Goal: Task Accomplishment & Management: Manage account settings

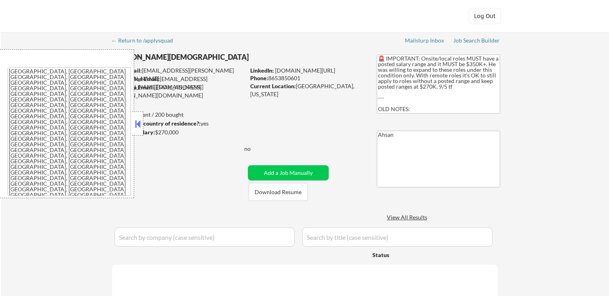
select select ""applied""
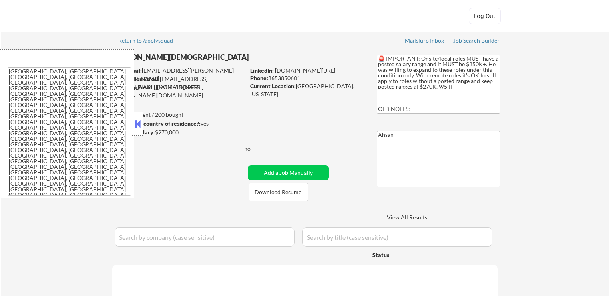
select select ""applied""
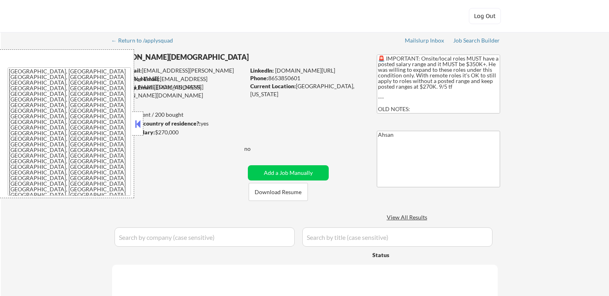
select select ""applied""
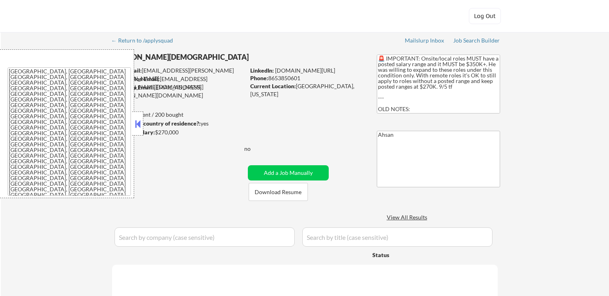
select select ""applied""
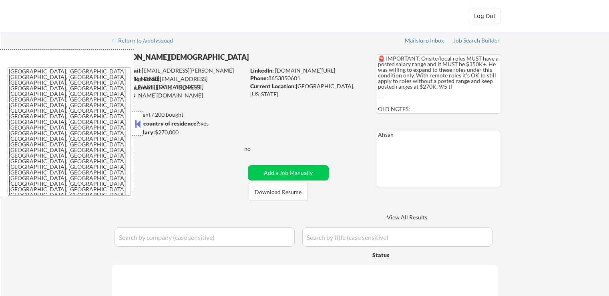
select select ""applied""
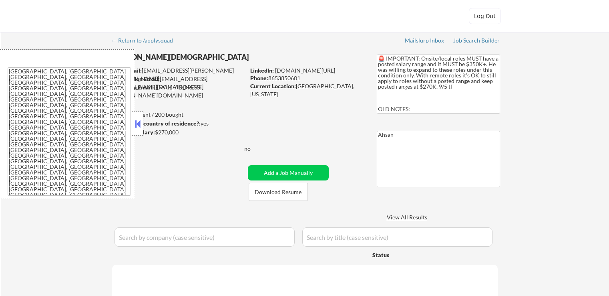
select select ""applied""
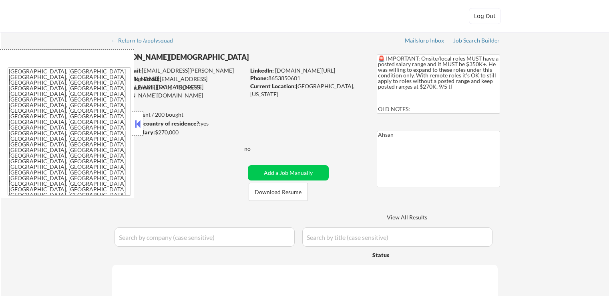
select select ""applied""
select select ""pending""
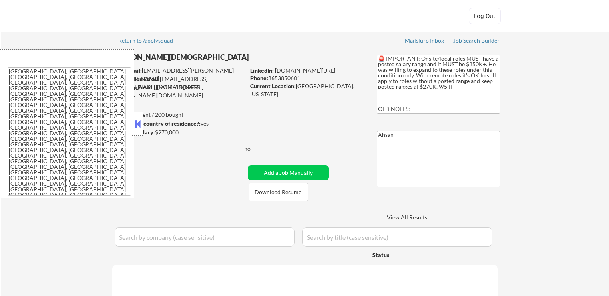
select select ""excluded__salary_""
select select ""pending""
select select ""excluded__expired_""
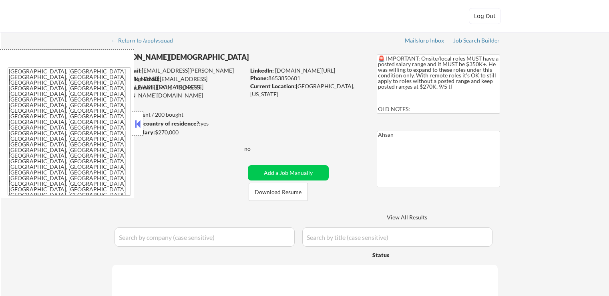
select select ""excluded__salary_""
select select ""excluded__expired_""
select select ""excluded__salary_""
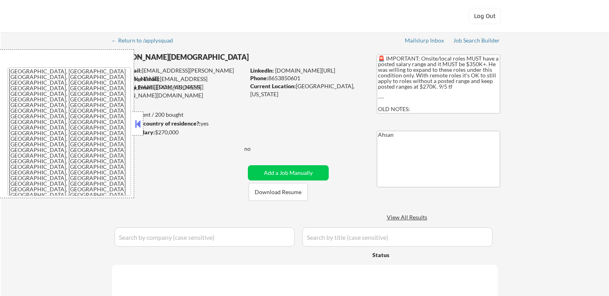
select select ""pending""
select select ""excluded__salary_""
select select ""pending""
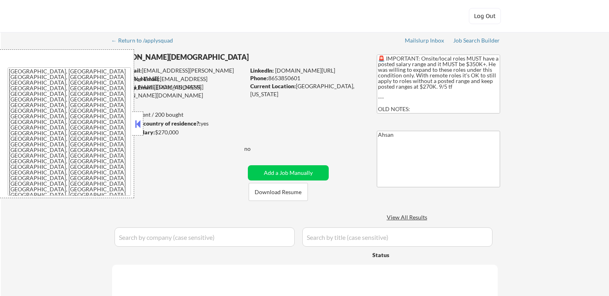
select select ""excluded__salary_""
select select ""excluded__location_""
select select ""excluded__salary_""
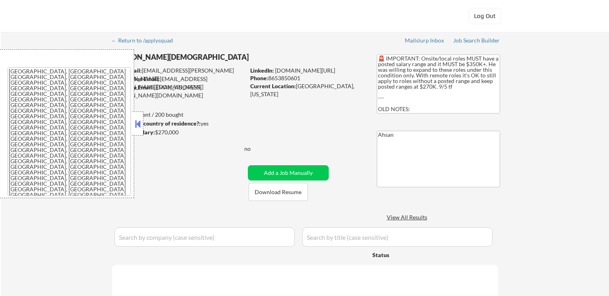
select select ""excluded__salary_""
select select ""excluded__expired_""
select select ""excluded__location_""
select select ""excluded__expired_""
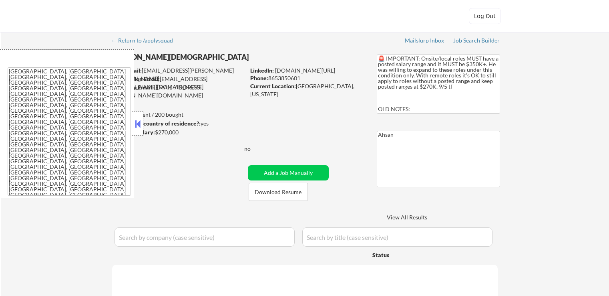
select select ""excluded__salary_""
select select ""excluded__expired_""
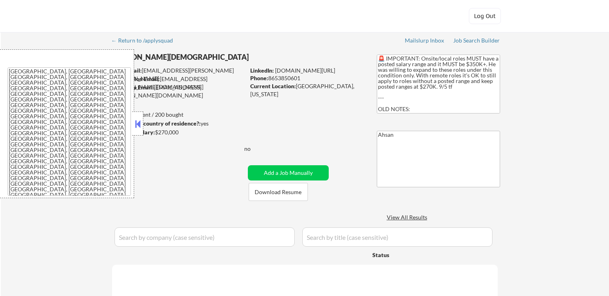
select select ""excluded__location_""
select select ""excluded__salary_""
select select ""excluded__expired_""
select select ""excluded__location_""
select select ""excluded__expired_""
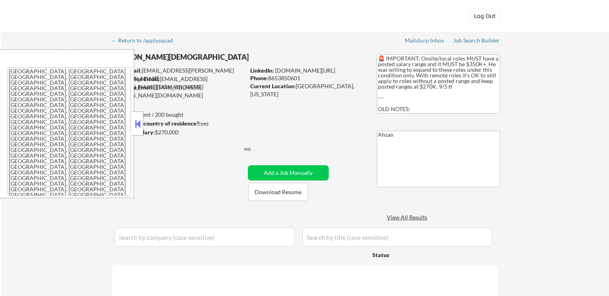
select select ""excluded__salary_""
select select ""pending""
select select ""excluded__expired_""
select select ""excluded__salary_""
select select ""excluded__expired_""
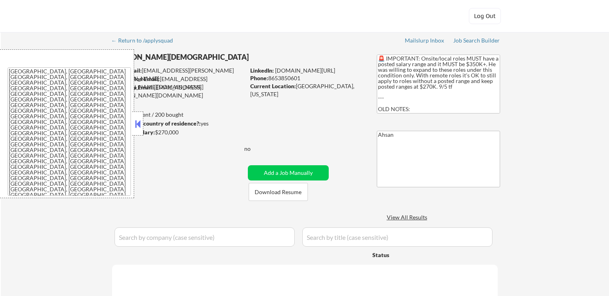
select select ""excluded__salary_""
select select ""pending""
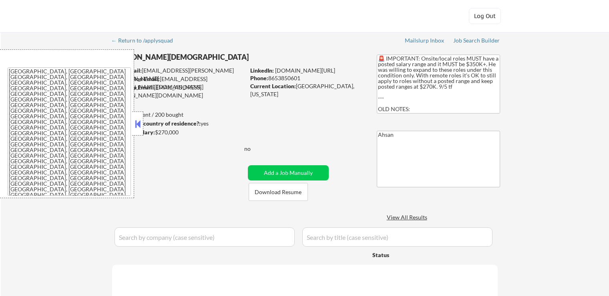
select select ""excluded__salary_""
select select ""excluded__expired_""
select select ""excluded__location_""
select select ""pending""
select select ""excluded__expired_""
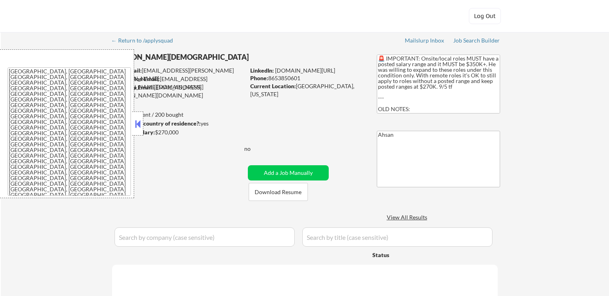
select select ""excluded__salary_""
select select ""pending""
select select ""excluded__salary_""
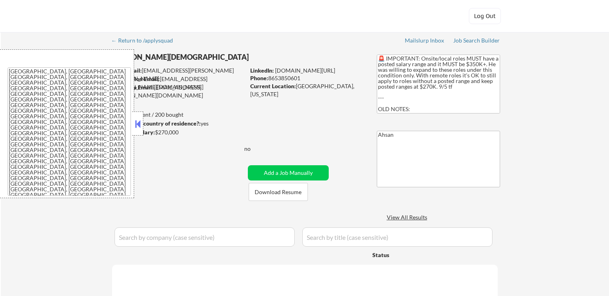
select select ""excluded__salary_""
select select ""pending""
select select ""excluded__salary_""
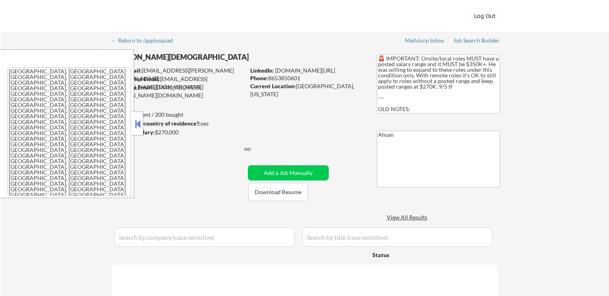
select select ""excluded__salary_""
select select ""pending""
select select ""excluded__salary_""
select select ""excluded__other_""
select select ""excluded__expired_""
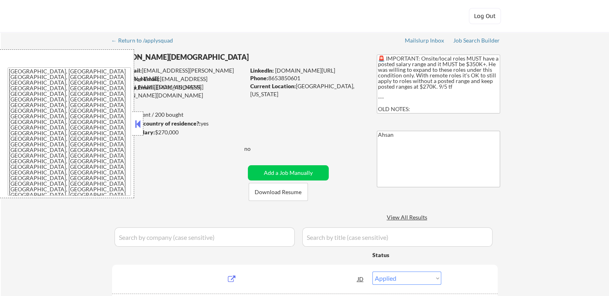
select select ""pending""
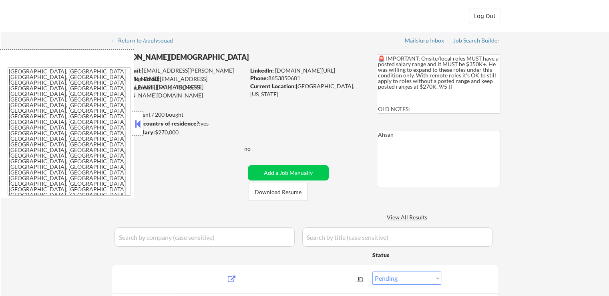
select select ""pending""
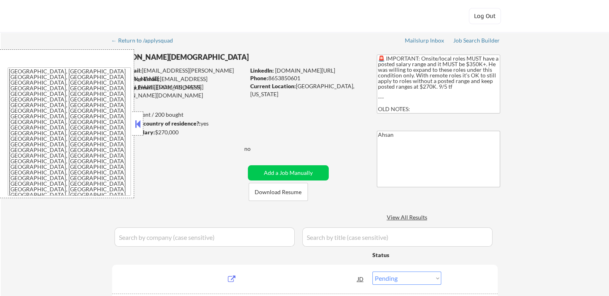
select select ""pending""
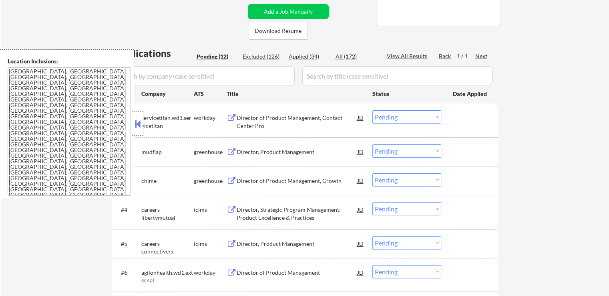
scroll to position [200, 0]
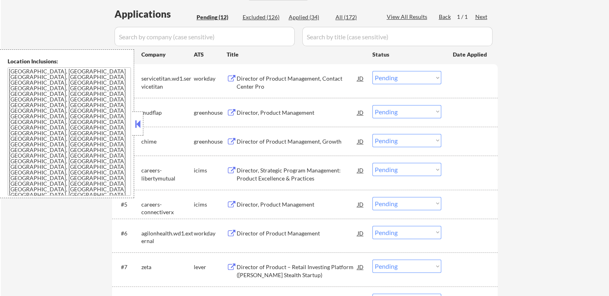
click at [305, 84] on div "Director of Product Management, Contact Center Pro" at bounding box center [297, 83] width 121 height 16
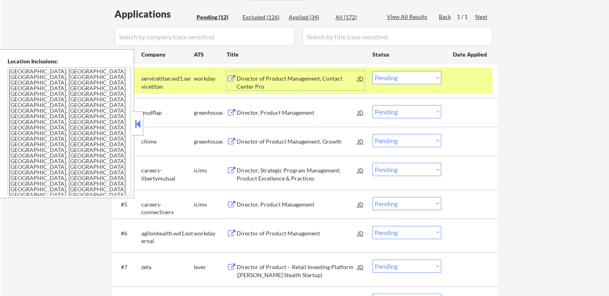
click at [302, 107] on div "Director, Product Management" at bounding box center [297, 112] width 121 height 14
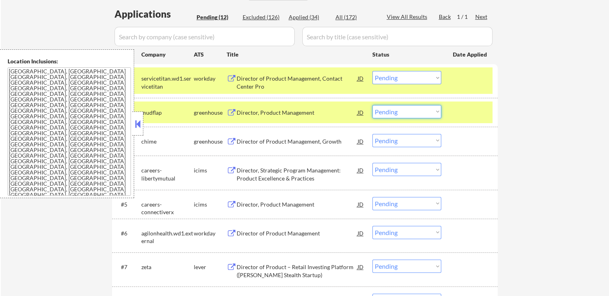
click at [391, 113] on select "Choose an option... Pending Applied Excluded (Questions) Excluded (Expired) Exc…" at bounding box center [407, 111] width 69 height 13
click at [373, 105] on select "Choose an option... Pending Applied Excluded (Questions) Excluded (Expired) Exc…" at bounding box center [407, 111] width 69 height 13
click at [314, 146] on div "Director of Product Management, Growth" at bounding box center [297, 141] width 121 height 14
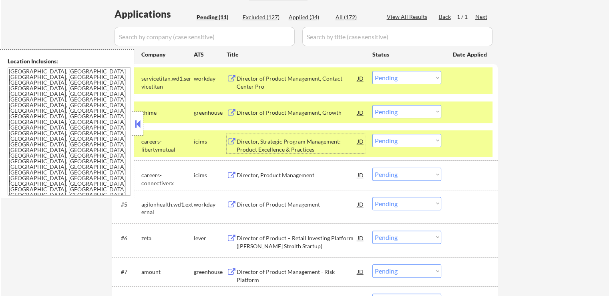
drag, startPoint x: 389, startPoint y: 111, endPoint x: 393, endPoint y: 116, distance: 5.8
click at [389, 111] on select "Choose an option... Pending Applied Excluded (Questions) Excluded (Expired) Exc…" at bounding box center [407, 111] width 69 height 13
click at [373, 105] on select "Choose an option... Pending Applied Excluded (Questions) Excluded (Expired) Exc…" at bounding box center [407, 111] width 69 height 13
click at [300, 145] on div "Director, Strategic Program Management: Product Excellence & Practices" at bounding box center [297, 145] width 121 height 16
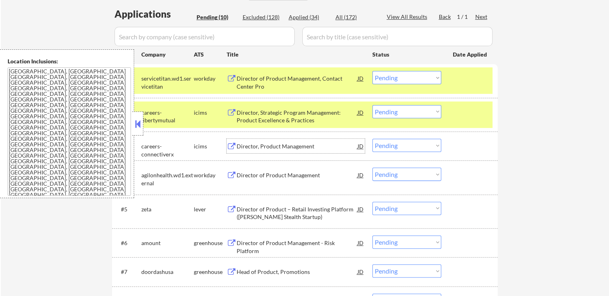
click at [401, 111] on select "Choose an option... Pending Applied Excluded (Questions) Excluded (Expired) Exc…" at bounding box center [407, 111] width 69 height 13
click at [373, 105] on select "Choose an option... Pending Applied Excluded (Questions) Excluded (Expired) Exc…" at bounding box center [407, 111] width 69 height 13
click at [303, 145] on div "Director, Product Management" at bounding box center [297, 146] width 121 height 8
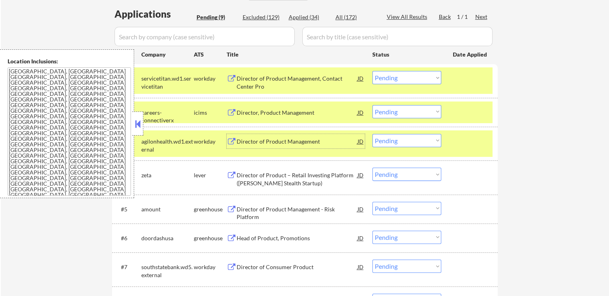
click at [395, 118] on div "#2 careers-connectiverx icims Director, Product Management JD Choose an option.…" at bounding box center [304, 112] width 378 height 22
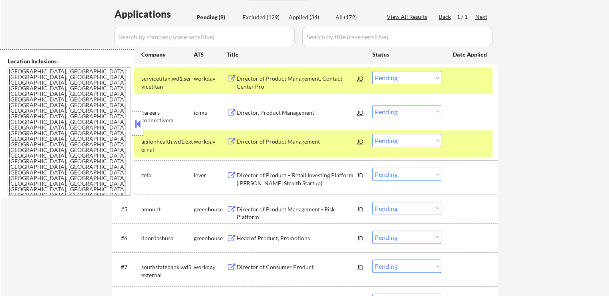
drag, startPoint x: 399, startPoint y: 111, endPoint x: 401, endPoint y: 117, distance: 6.2
click at [399, 111] on select "Choose an option... Pending Applied Excluded (Questions) Excluded (Expired) Exc…" at bounding box center [407, 111] width 69 height 13
click at [373, 105] on select "Choose an option... Pending Applied Excluded (Questions) Excluded (Expired) Exc…" at bounding box center [407, 111] width 69 height 13
click at [315, 144] on div "Director of Product Management" at bounding box center [297, 141] width 121 height 8
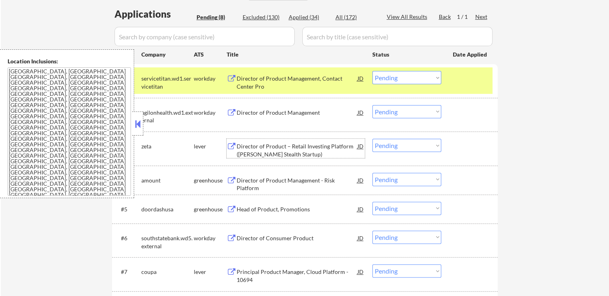
drag, startPoint x: 389, startPoint y: 113, endPoint x: 392, endPoint y: 116, distance: 4.3
click at [389, 113] on select "Choose an option... Pending Applied Excluded (Questions) Excluded (Expired) Exc…" at bounding box center [407, 111] width 69 height 13
click at [373, 105] on select "Choose an option... Pending Applied Excluded (Questions) Excluded (Expired) Exc…" at bounding box center [407, 111] width 69 height 13
click at [323, 149] on div "Director of Product – Retail Investing Platform ([PERSON_NAME] Stealth Startup)" at bounding box center [297, 150] width 121 height 16
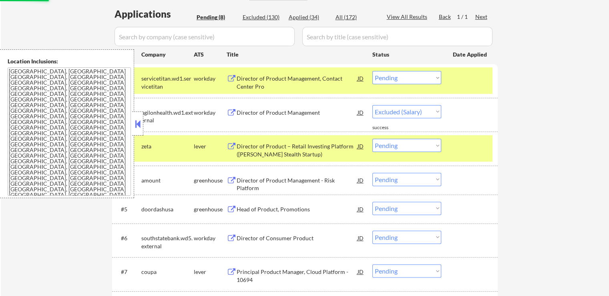
select select ""pending""
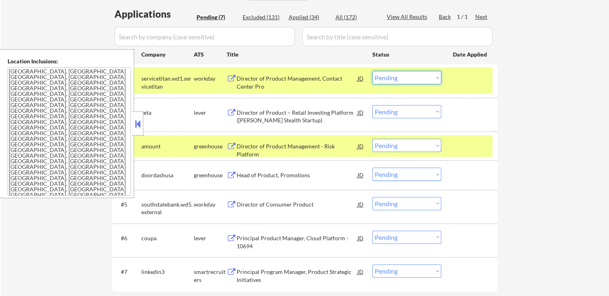
click at [387, 79] on select "Choose an option... Pending Applied Excluded (Questions) Excluded (Expired) Exc…" at bounding box center [407, 77] width 69 height 13
click at [373, 71] on select "Choose an option... Pending Applied Excluded (Questions) Excluded (Expired) Exc…" at bounding box center [407, 77] width 69 height 13
select select ""pending""
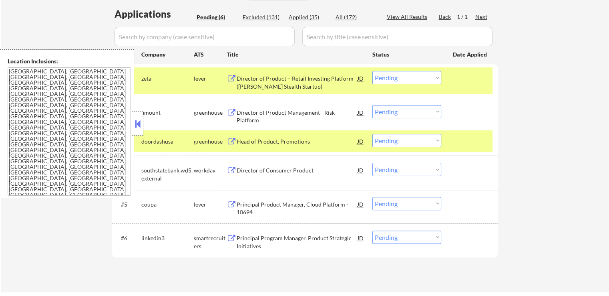
click at [321, 113] on div "Director of Product Management - Risk Platform" at bounding box center [297, 117] width 121 height 16
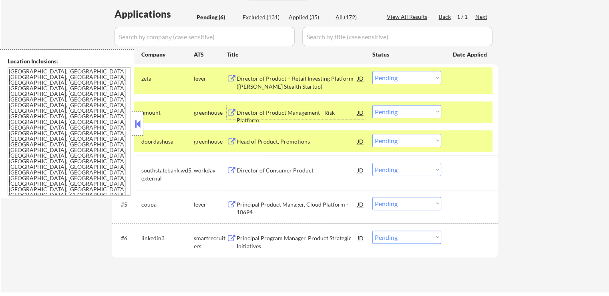
click at [399, 112] on select "Choose an option... Pending Applied Excluded (Questions) Excluded (Expired) Exc…" at bounding box center [407, 111] width 69 height 13
click at [373, 105] on select "Choose an option... Pending Applied Excluded (Questions) Excluded (Expired) Exc…" at bounding box center [407, 111] width 69 height 13
click at [304, 136] on div "Head of Product, Promotions" at bounding box center [297, 141] width 121 height 14
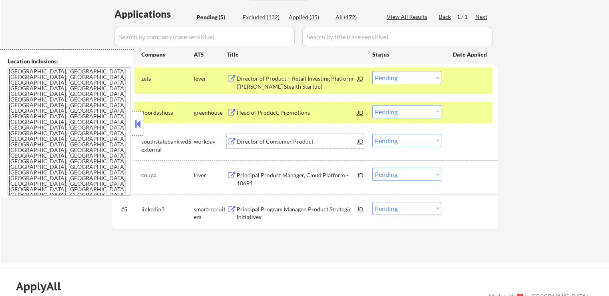
click at [393, 113] on select "Choose an option... Pending Applied Excluded (Questions) Excluded (Expired) Exc…" at bounding box center [407, 111] width 69 height 13
click at [373, 105] on select "Choose an option... Pending Applied Excluded (Questions) Excluded (Expired) Exc…" at bounding box center [407, 111] width 69 height 13
click at [305, 146] on div "Director of Consumer Product" at bounding box center [297, 141] width 121 height 14
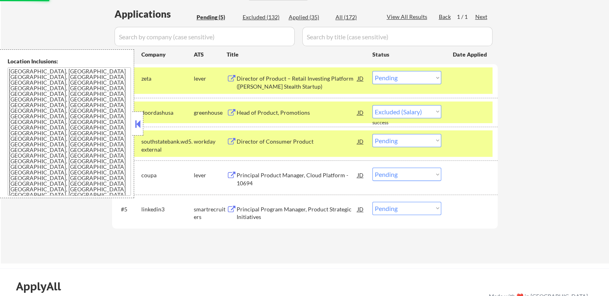
select select ""pending""
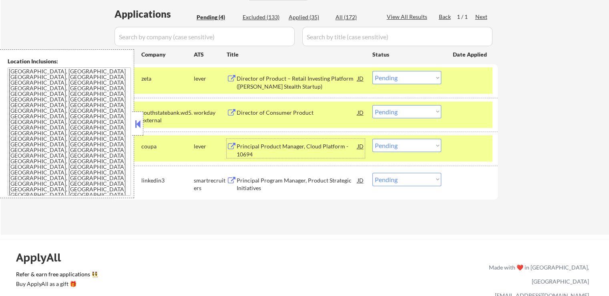
drag, startPoint x: 394, startPoint y: 78, endPoint x: 394, endPoint y: 82, distance: 4.4
click at [394, 78] on select "Choose an option... Pending Applied Excluded (Questions) Excluded (Expired) Exc…" at bounding box center [407, 77] width 69 height 13
click at [373, 71] on select "Choose an option... Pending Applied Excluded (Questions) Excluded (Expired) Exc…" at bounding box center [407, 77] width 69 height 13
select select ""pending""
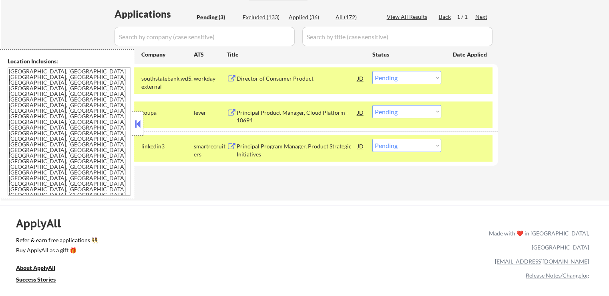
click at [310, 113] on div "Principal Product Manager, Cloud Platform - 10694" at bounding box center [297, 117] width 121 height 16
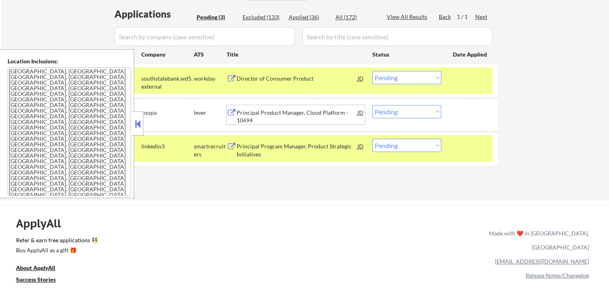
click at [397, 113] on select "Choose an option... Pending Applied Excluded (Questions) Excluded (Expired) Exc…" at bounding box center [407, 111] width 69 height 13
click at [373, 105] on select "Choose an option... Pending Applied Excluded (Questions) Excluded (Expired) Exc…" at bounding box center [407, 111] width 69 height 13
click at [314, 148] on div "Principal Program Manager, Product Strategic Initiatives" at bounding box center [297, 150] width 121 height 16
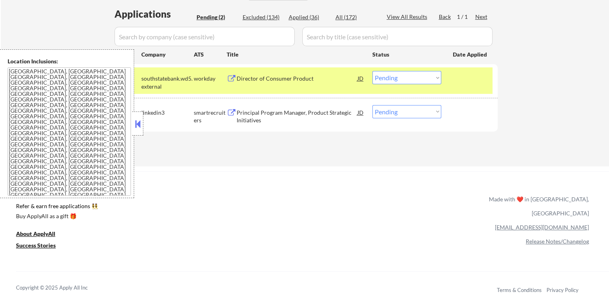
drag, startPoint x: 391, startPoint y: 113, endPoint x: 392, endPoint y: 117, distance: 5.0
click at [391, 113] on select "Choose an option... Pending Applied Excluded (Questions) Excluded (Expired) Exc…" at bounding box center [407, 111] width 69 height 13
select select ""excluded__salary_""
click at [373, 105] on select "Choose an option... Pending Applied Excluded (Questions) Excluded (Expired) Exc…" at bounding box center [407, 111] width 69 height 13
drag, startPoint x: 386, startPoint y: 194, endPoint x: 445, endPoint y: 2, distance: 200.0
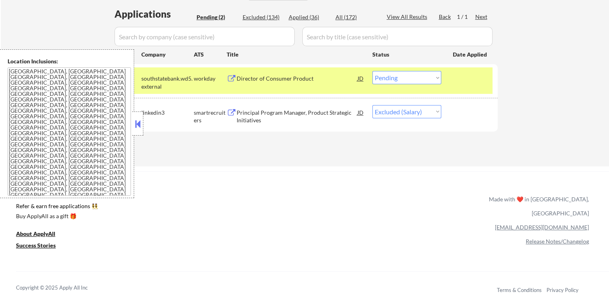
click at [385, 193] on div "ApplyAll Refer & earn free applications 👯‍♀️ Buy ApplyAll as a gift 🎁 About App…" at bounding box center [304, 240] width 609 height 127
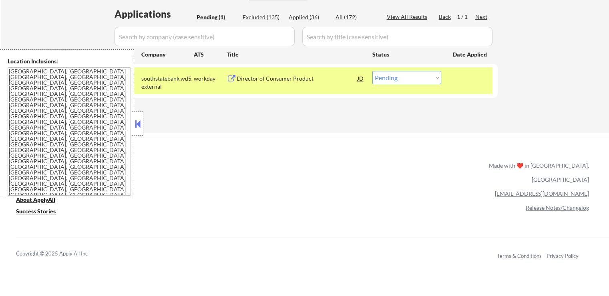
click at [399, 80] on select "Choose an option... Pending Applied Excluded (Questions) Excluded (Expired) Exc…" at bounding box center [407, 77] width 69 height 13
click at [373, 71] on select "Choose an option... Pending Applied Excluded (Questions) Excluded (Expired) Exc…" at bounding box center [407, 77] width 69 height 13
click at [304, 16] on div "Applied (36)" at bounding box center [309, 17] width 40 height 8
select select ""applied""
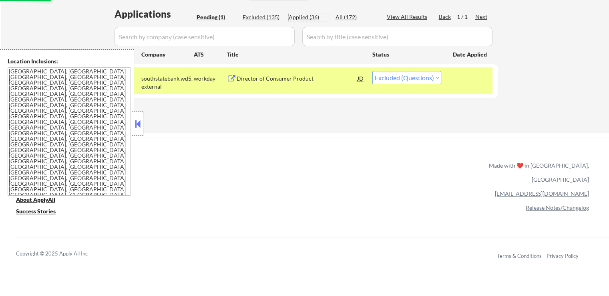
select select ""applied""
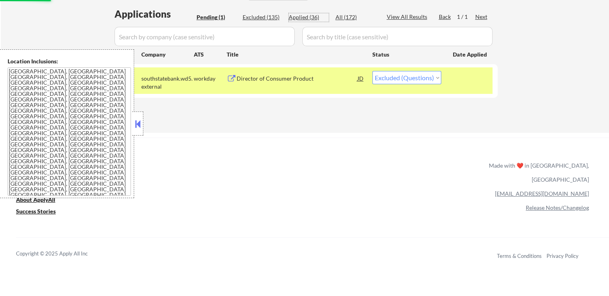
select select ""applied""
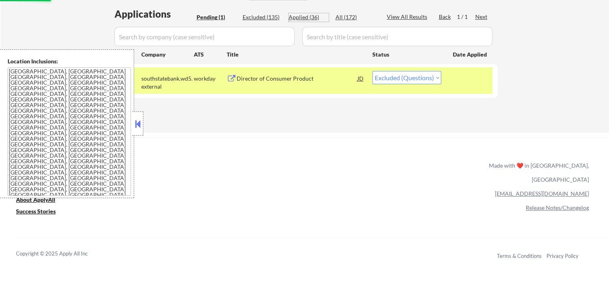
select select ""applied""
